Goal: Find specific page/section

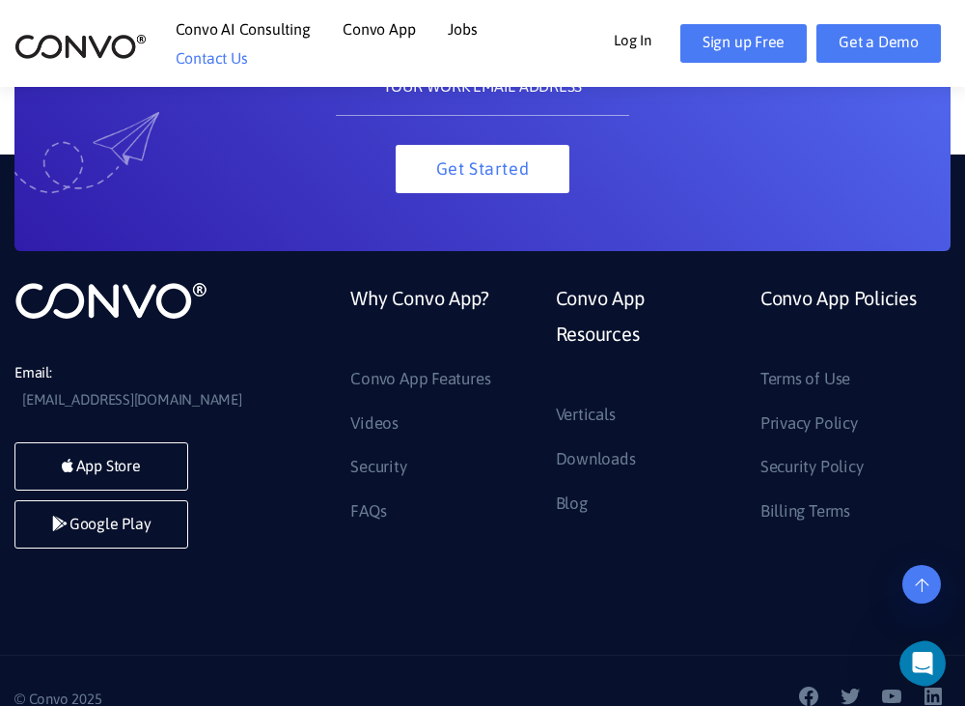
click at [212, 57] on link "Contact Us" at bounding box center [212, 57] width 72 height 15
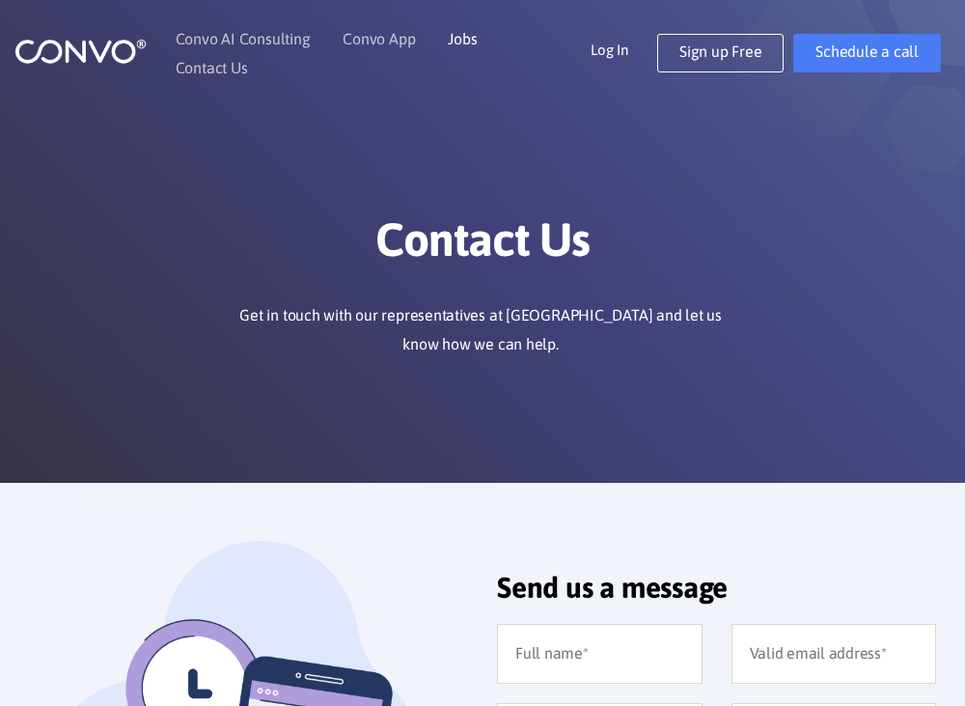
click at [459, 42] on link "Jobs" at bounding box center [462, 38] width 29 height 15
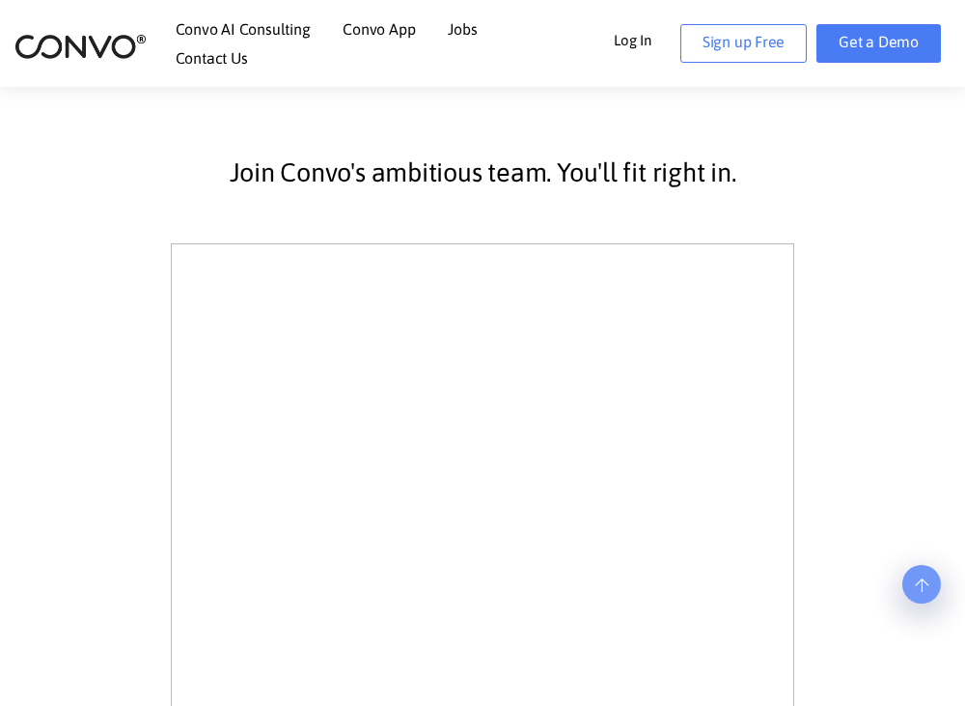
scroll to position [436, 0]
